Goal: Find specific page/section: Find specific page/section

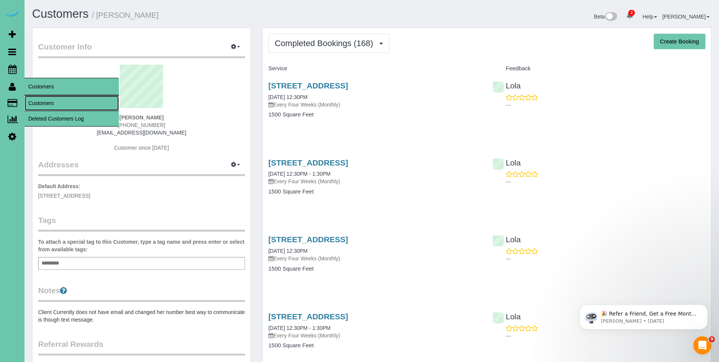
click at [35, 101] on link "Customers" at bounding box center [72, 103] width 94 height 15
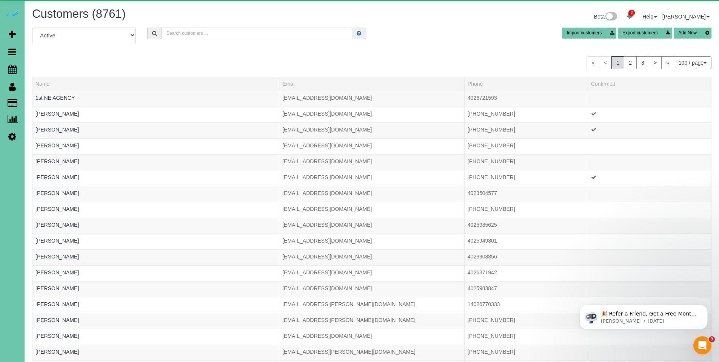
click at [190, 38] on input "text" at bounding box center [257, 34] width 191 height 12
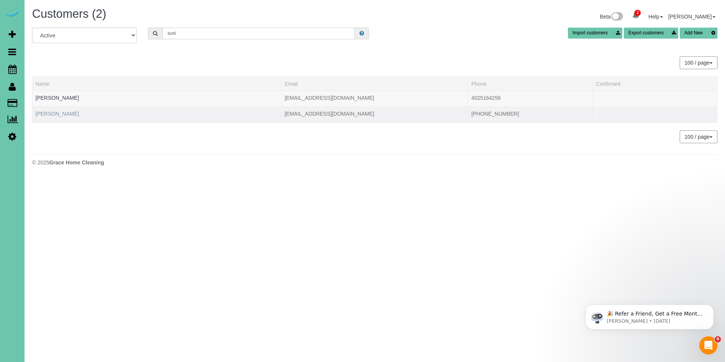
type input "suni"
click at [60, 113] on link "Sunita Chaduvula" at bounding box center [56, 114] width 43 height 6
